Goal: Navigation & Orientation: Go to known website

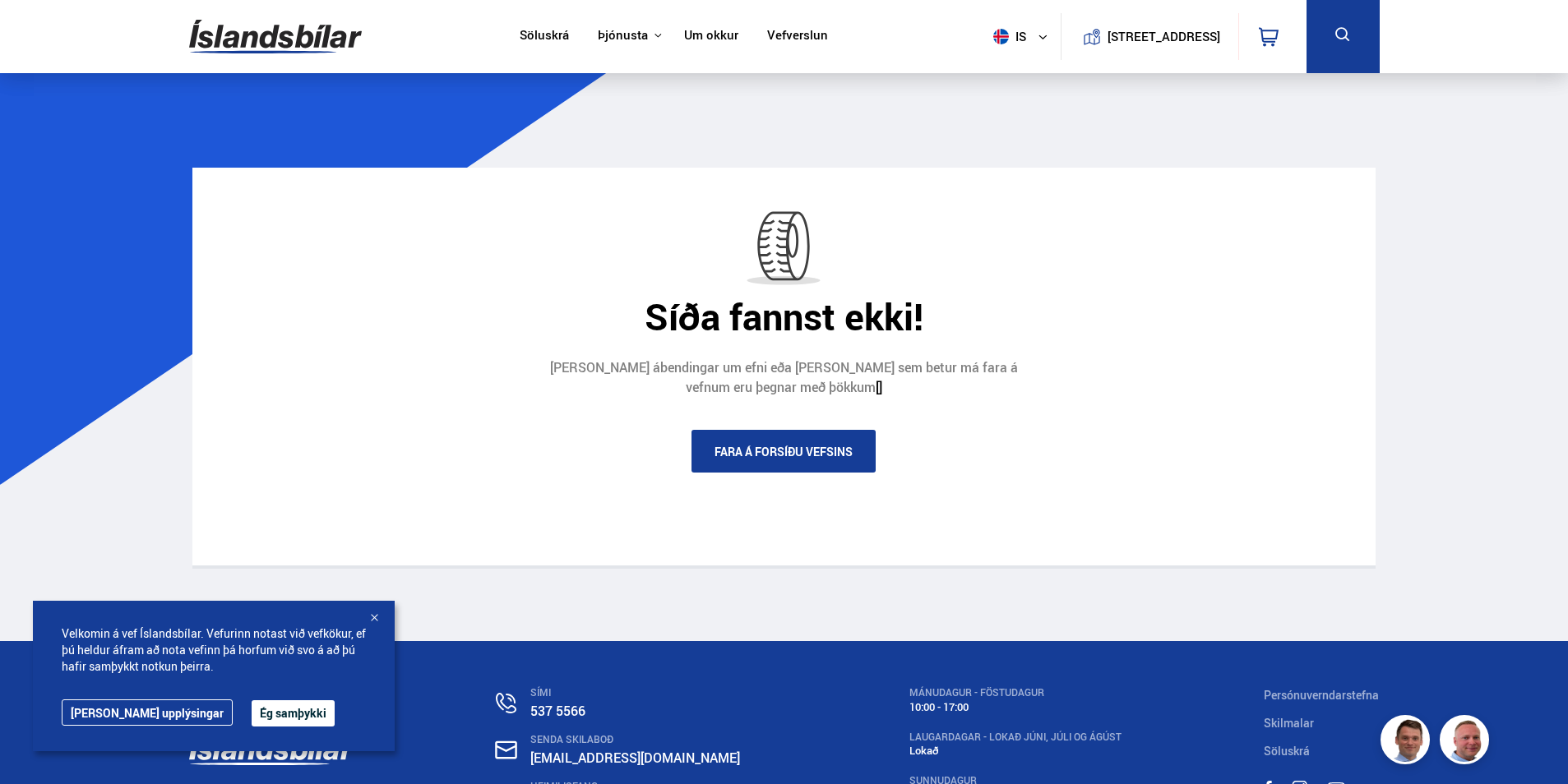
click at [804, 452] on link "Fara á forsíðu vefsins" at bounding box center [783, 452] width 184 height 43
click at [776, 450] on link "Fara á forsíðu vefsins" at bounding box center [783, 452] width 184 height 43
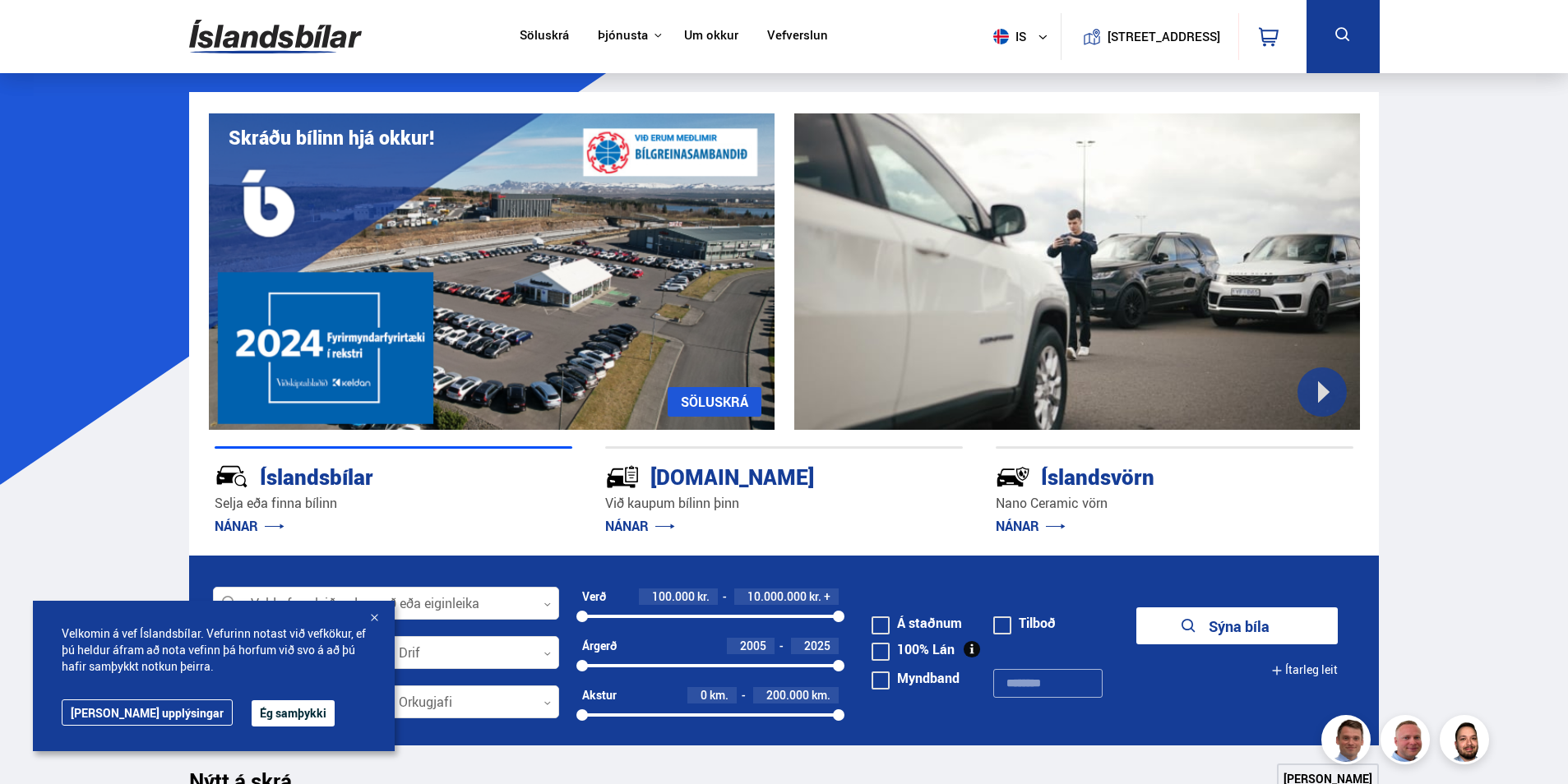
click at [375, 617] on div at bounding box center [373, 618] width 16 height 16
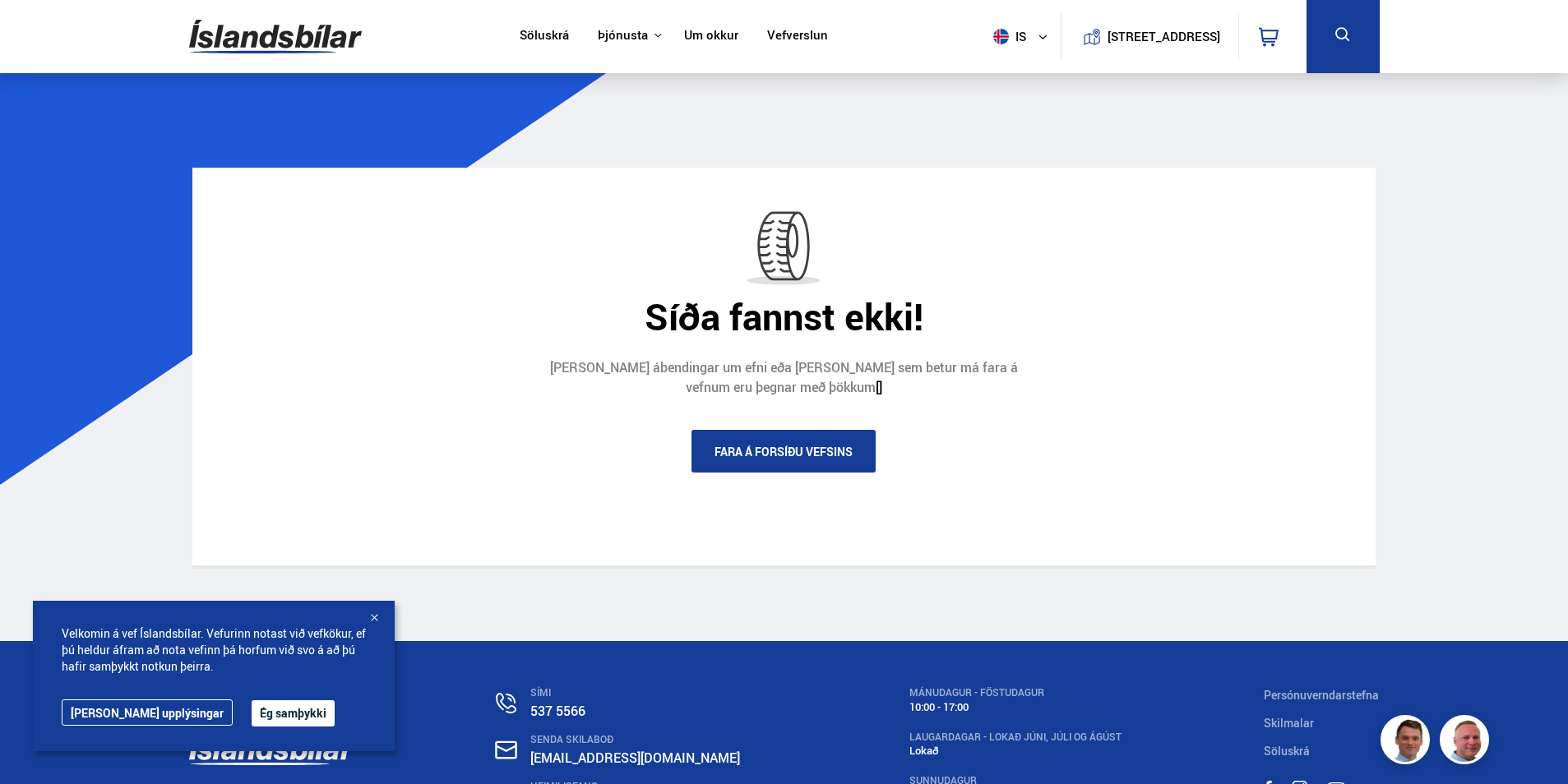
click at [780, 441] on link "Fara á forsíðu vefsins" at bounding box center [783, 452] width 184 height 43
click at [781, 445] on link "Fara á forsíðu vefsins" at bounding box center [783, 452] width 184 height 43
